Goal: Information Seeking & Learning: Learn about a topic

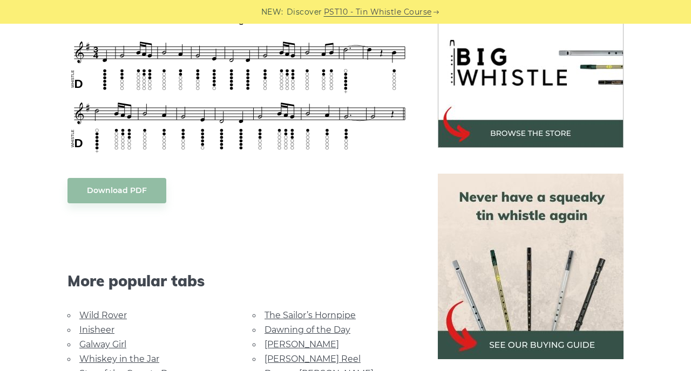
scroll to position [348, 0]
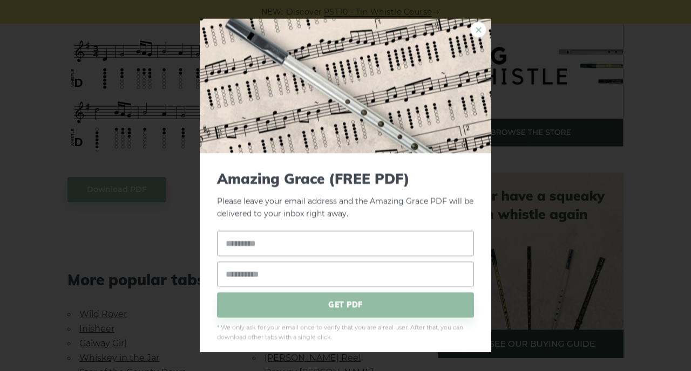
click at [476, 26] on link "×" at bounding box center [478, 30] width 16 height 16
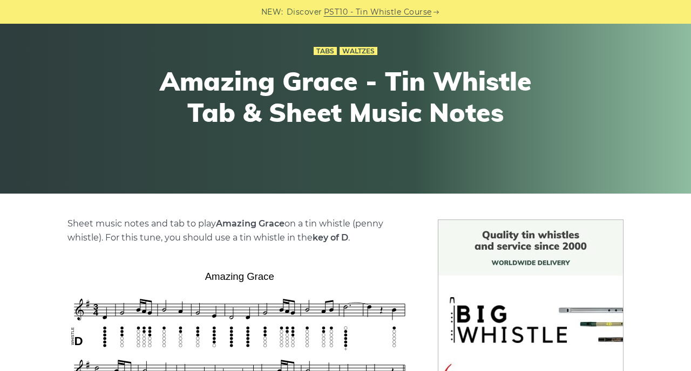
scroll to position [91, 0]
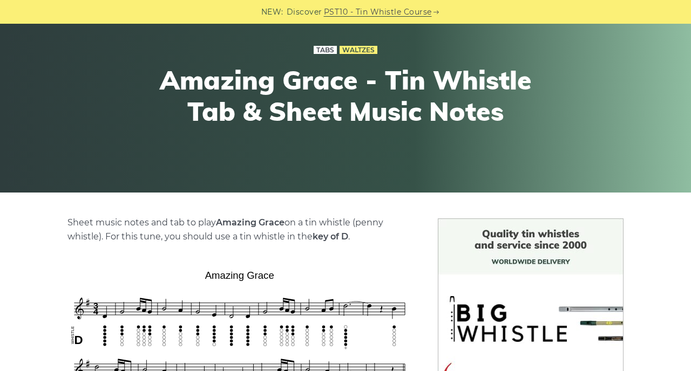
click at [328, 50] on link "Tabs" at bounding box center [324, 50] width 23 height 9
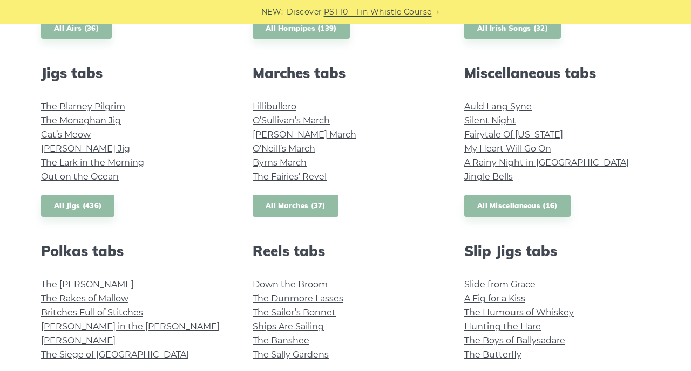
scroll to position [565, 0]
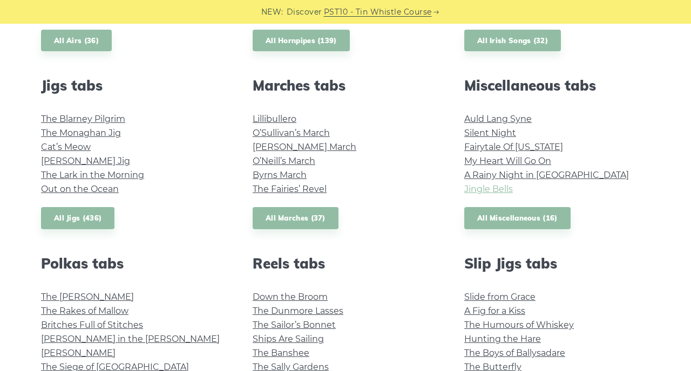
click at [499, 193] on link "Jingle Bells" at bounding box center [488, 189] width 49 height 10
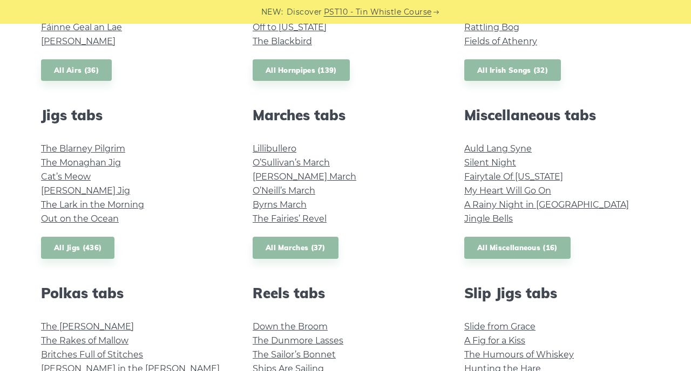
scroll to position [539, 0]
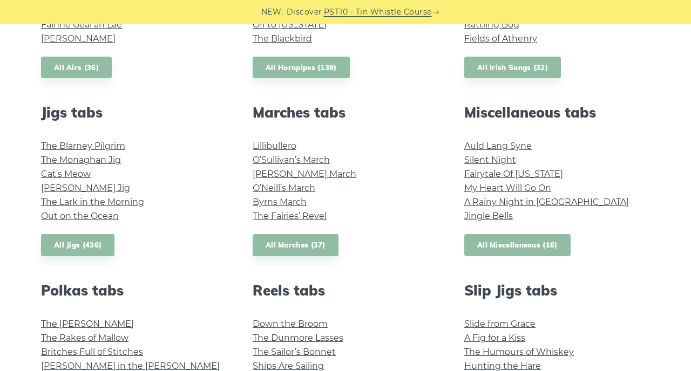
click at [497, 243] on link "All Miscellaneous (16)" at bounding box center [517, 245] width 106 height 22
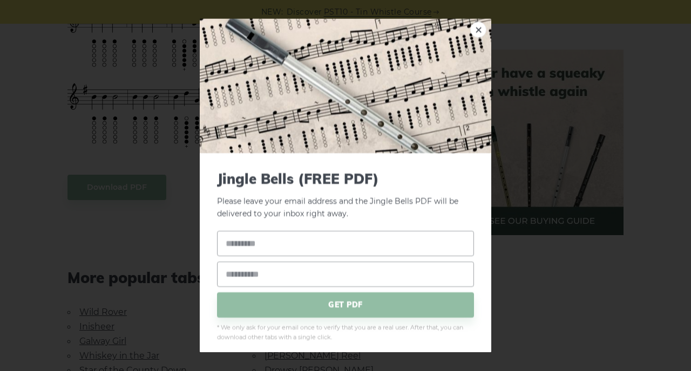
scroll to position [555, 0]
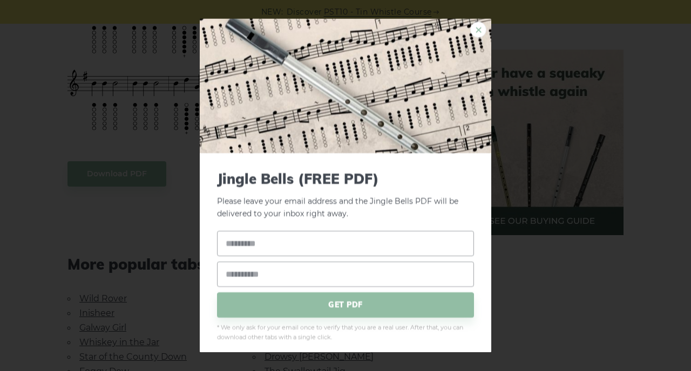
click at [475, 29] on link "×" at bounding box center [478, 30] width 16 height 16
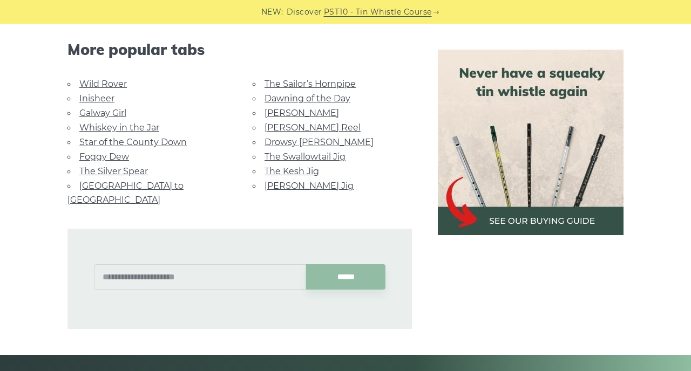
scroll to position [770, 0]
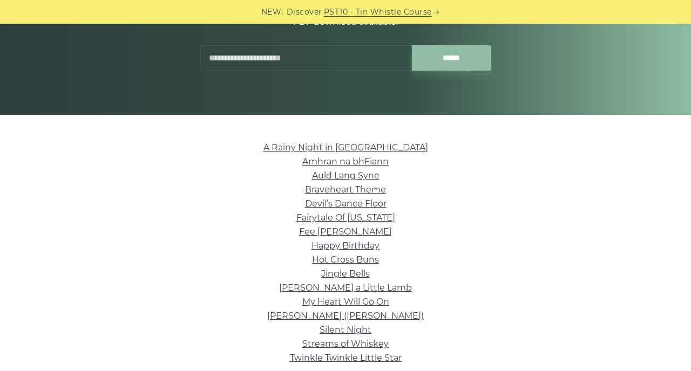
scroll to position [215, 0]
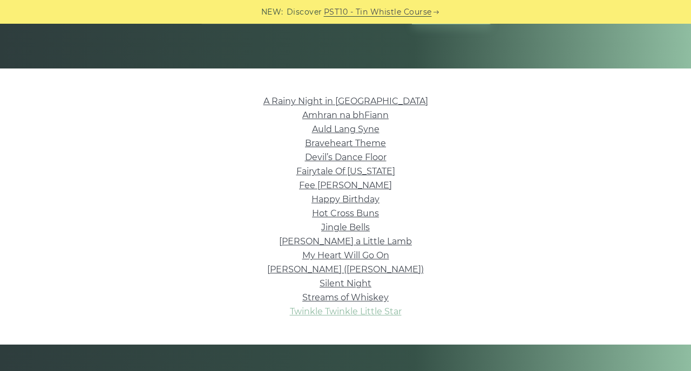
click at [374, 313] on link "Twinkle Twinkle Little Star" at bounding box center [346, 311] width 112 height 10
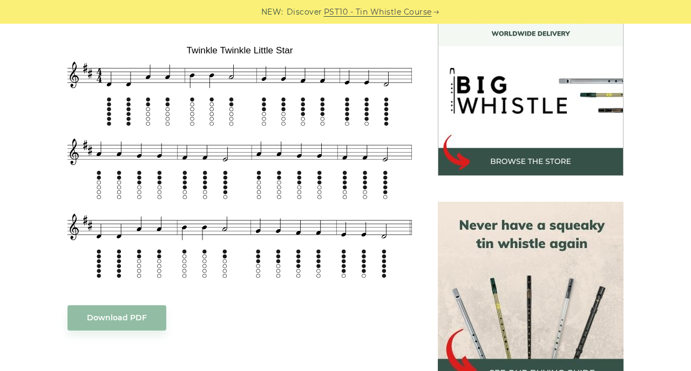
scroll to position [320, 0]
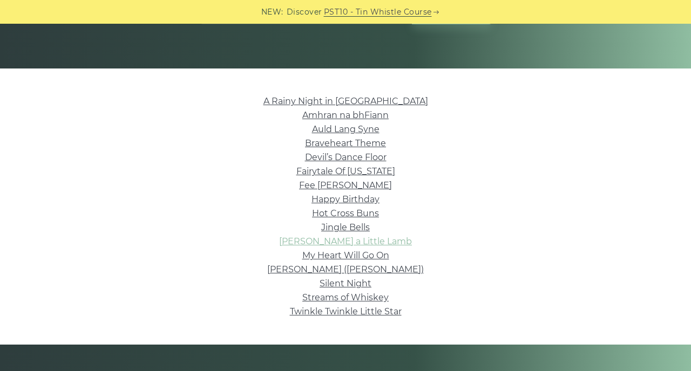
click at [343, 244] on link "[PERSON_NAME] a Little Lamb" at bounding box center [345, 241] width 133 height 10
click at [323, 256] on link "My Heart Will Go On" at bounding box center [345, 255] width 87 height 10
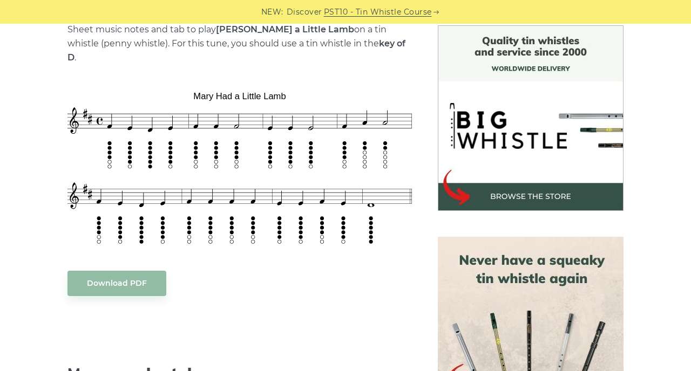
scroll to position [291, 0]
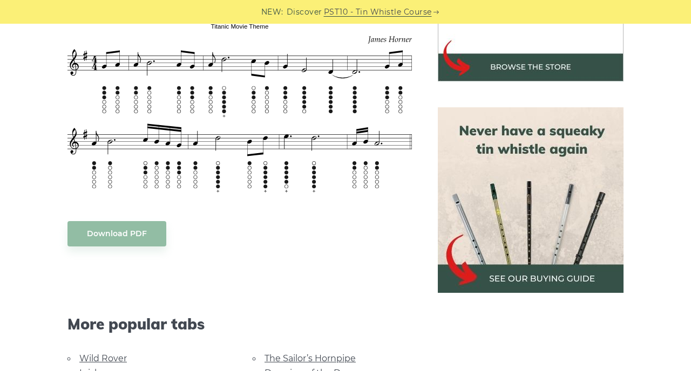
scroll to position [415, 0]
